Goal: Information Seeking & Learning: Find specific fact

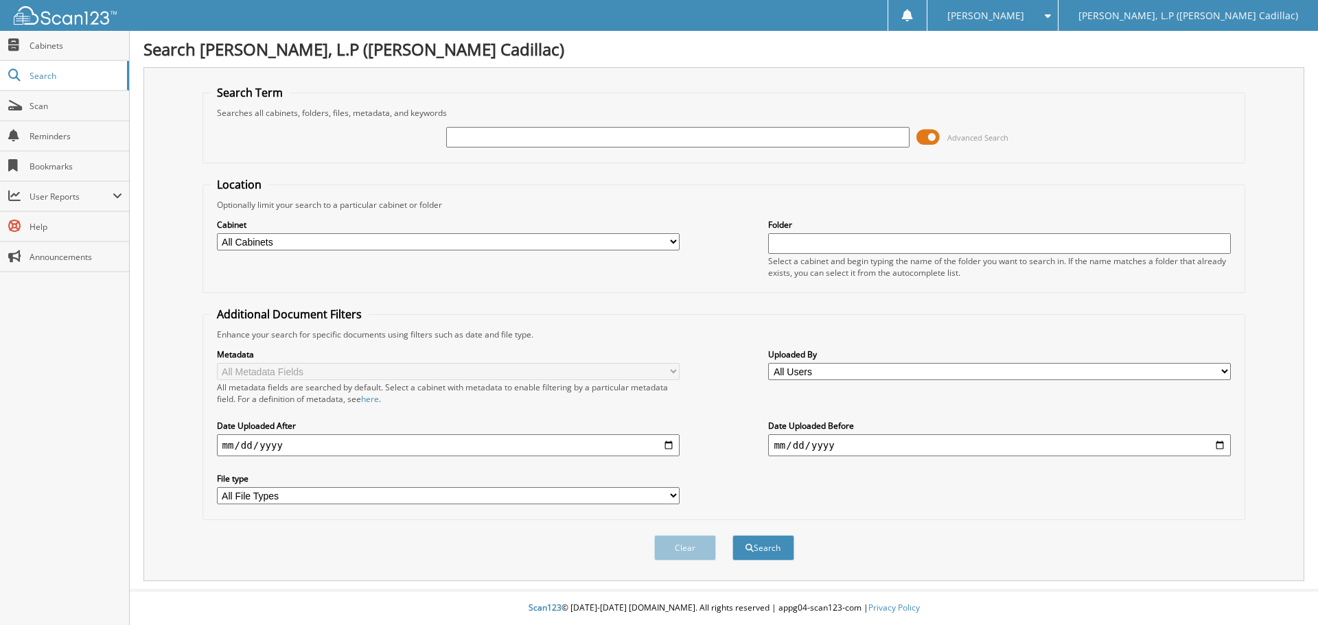
click at [513, 134] on input "text" at bounding box center [677, 137] width 463 height 21
type input "68149"
click at [732, 535] on button "Search" at bounding box center [763, 547] width 62 height 25
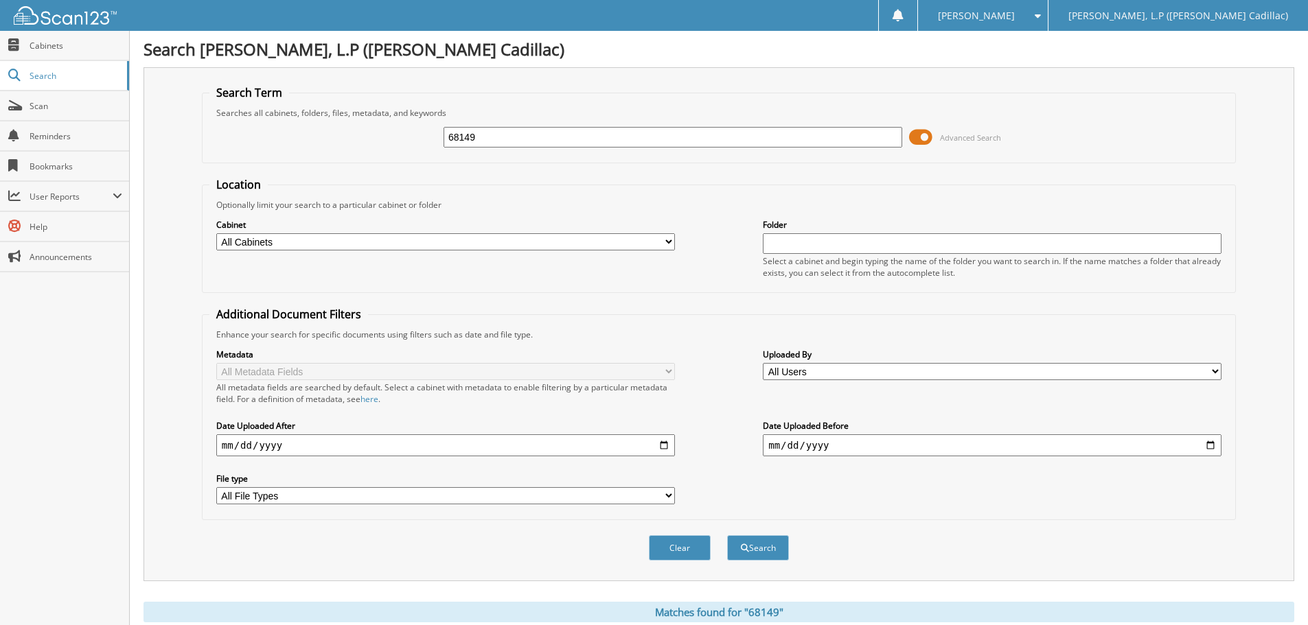
click at [532, 277] on div "Cabinet All Cabinets T - BODY SHOP T - PARTS T - SERVICE Needs Filing Folder" at bounding box center [718, 248] width 1019 height 75
click at [759, 545] on button "Search" at bounding box center [758, 547] width 62 height 25
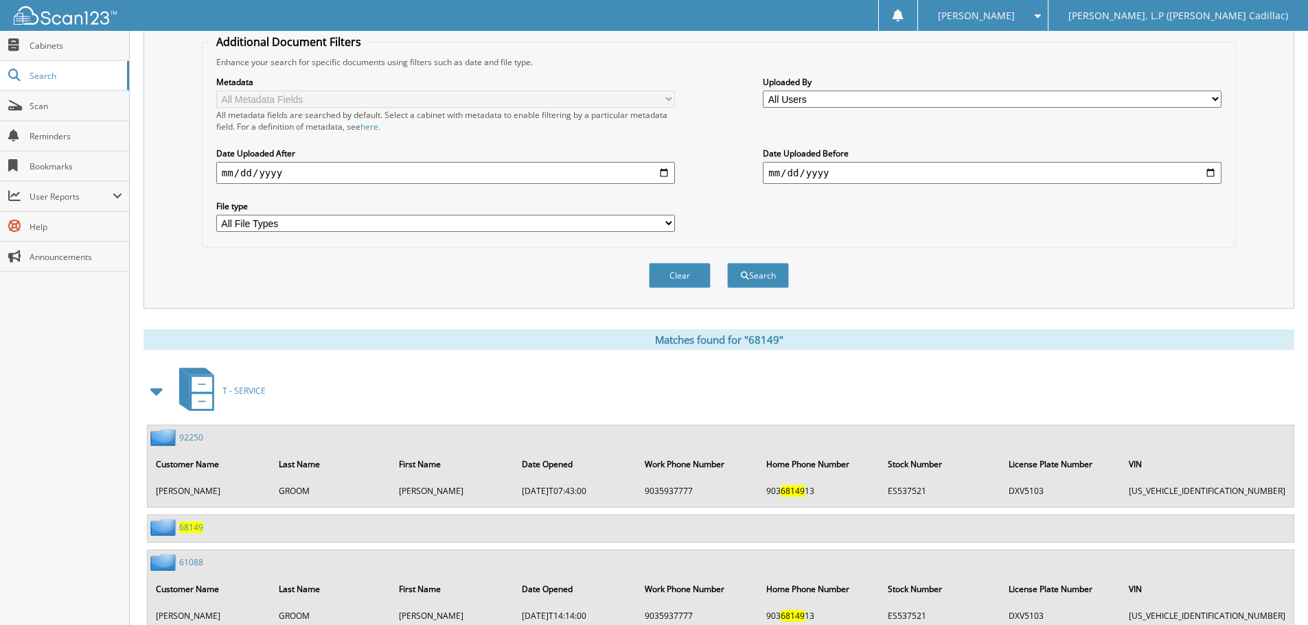
scroll to position [549, 0]
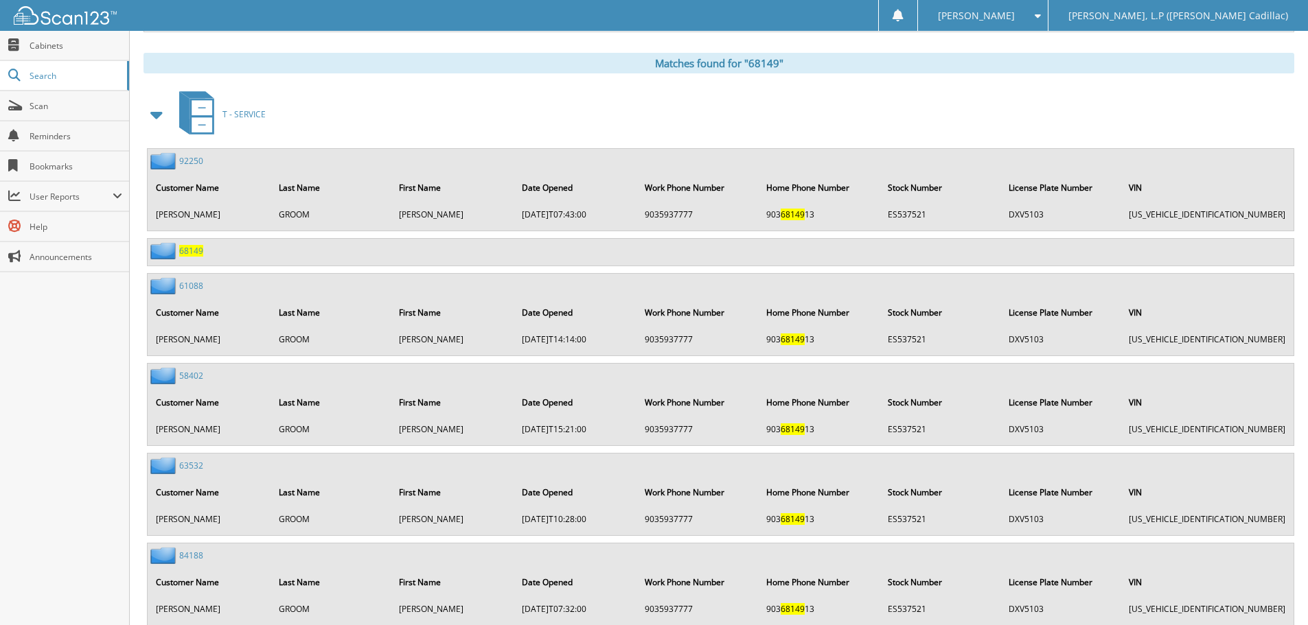
click at [187, 246] on span "68149" at bounding box center [191, 251] width 24 height 12
